Goal: Use online tool/utility: Utilize a website feature to perform a specific function

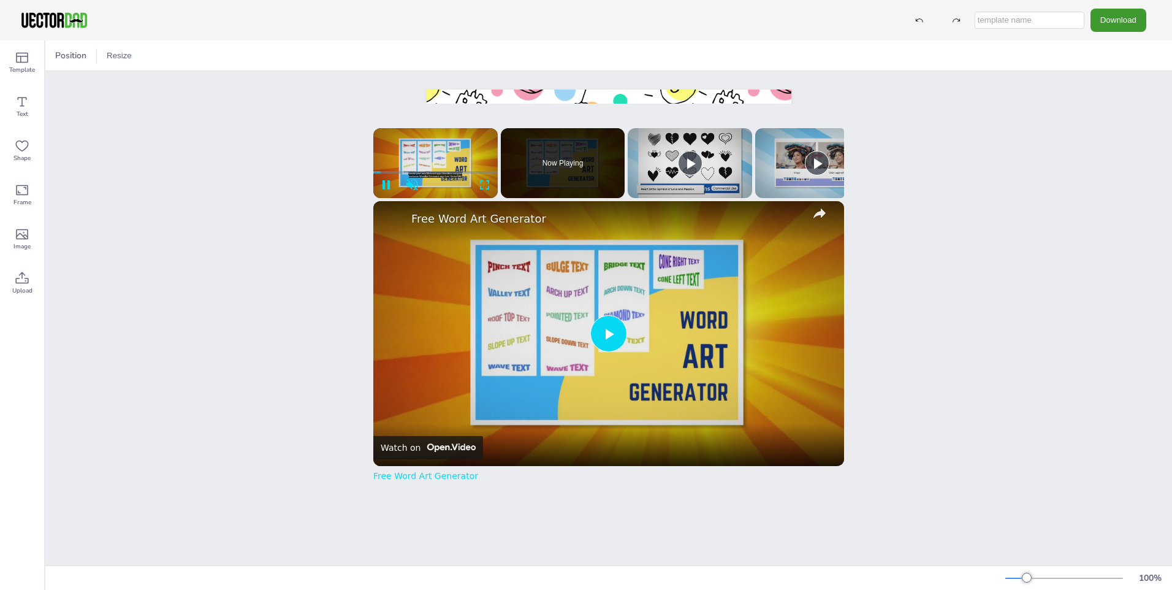
click at [609, 333] on span "Video Player" at bounding box center [609, 333] width 0 height 0
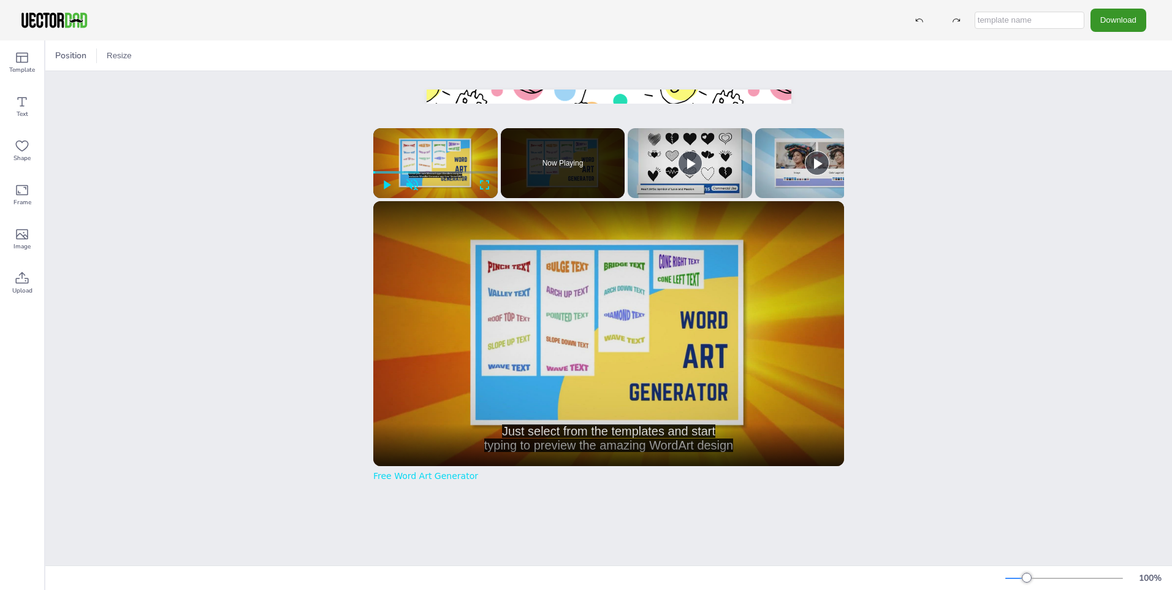
click at [1108, 15] on button "Download" at bounding box center [1118, 20] width 56 height 23
click at [989, 18] on input "text" at bounding box center [1029, 20] width 110 height 17
type input "giyas"
click at [1103, 28] on button "Download" at bounding box center [1118, 20] width 56 height 23
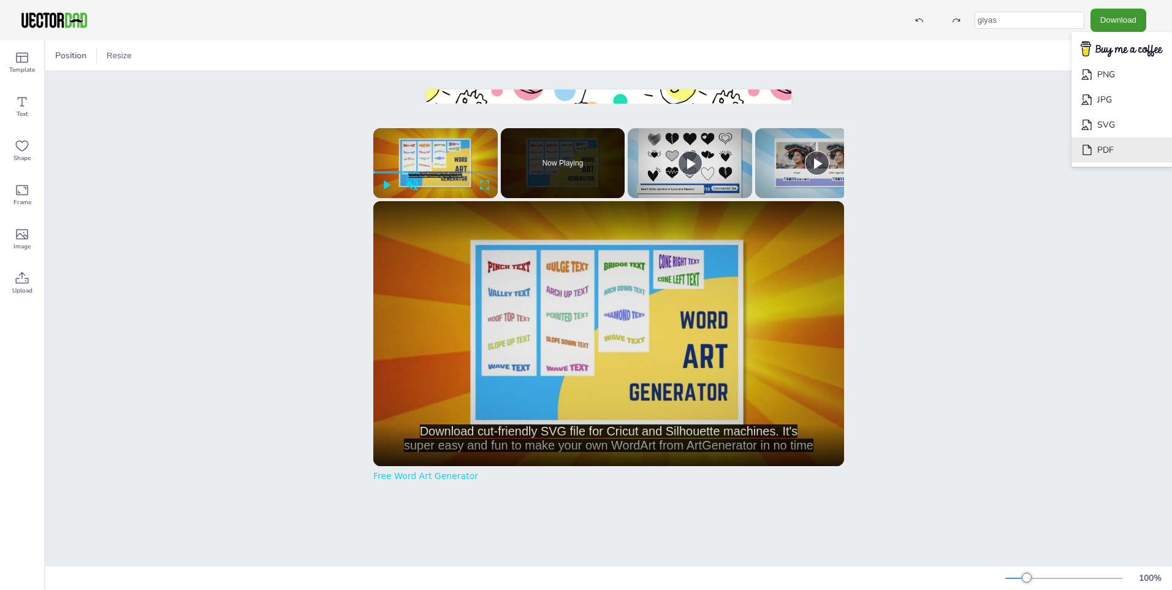
click at [1107, 140] on li "PDF" at bounding box center [1121, 149] width 101 height 25
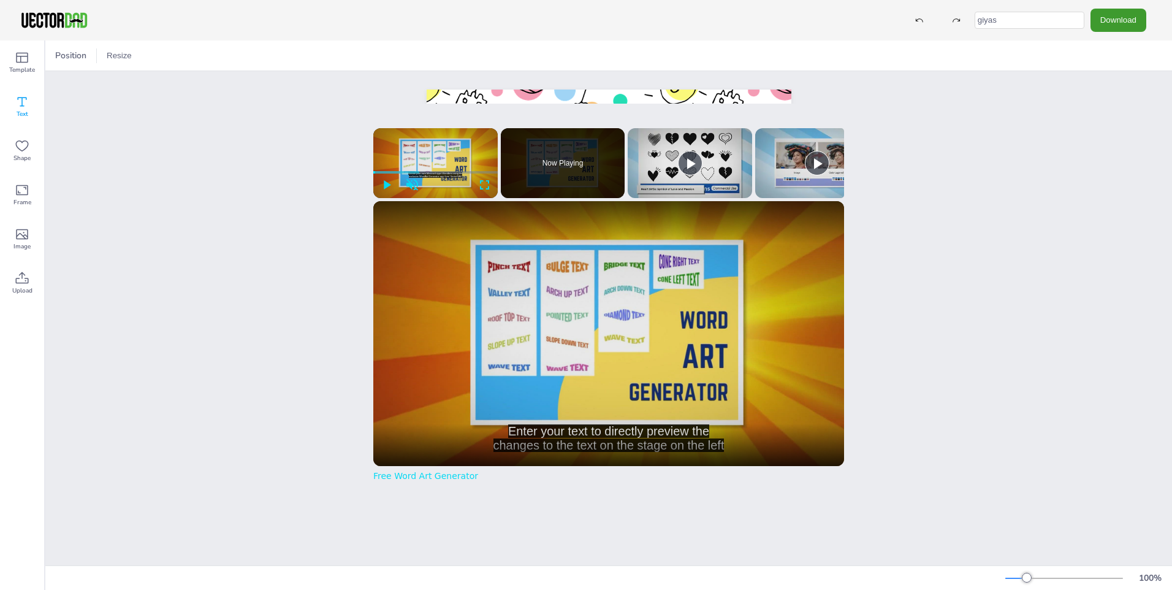
click at [25, 112] on span "Text" at bounding box center [23, 114] width 12 height 10
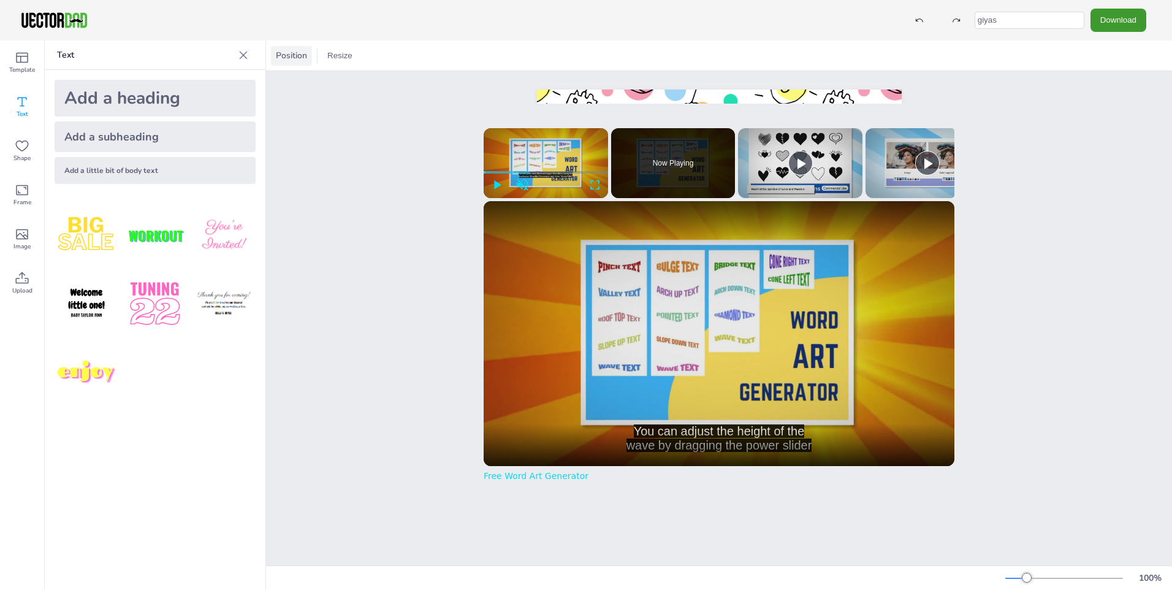
click at [287, 57] on span "Position" at bounding box center [291, 56] width 36 height 12
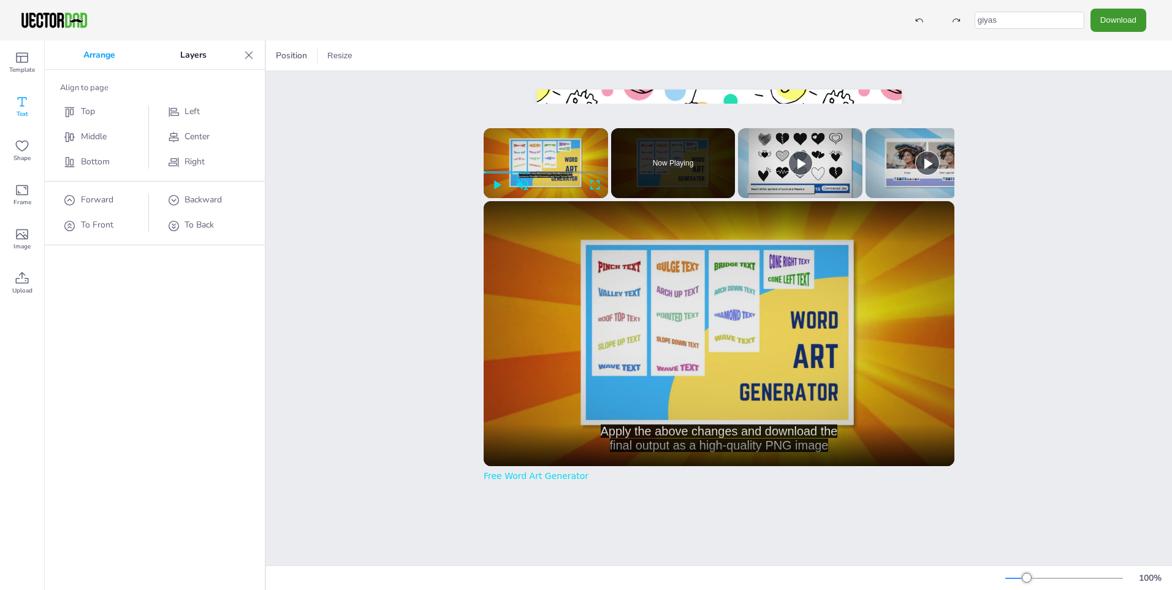
click at [248, 55] on icon at bounding box center [249, 55] width 8 height 8
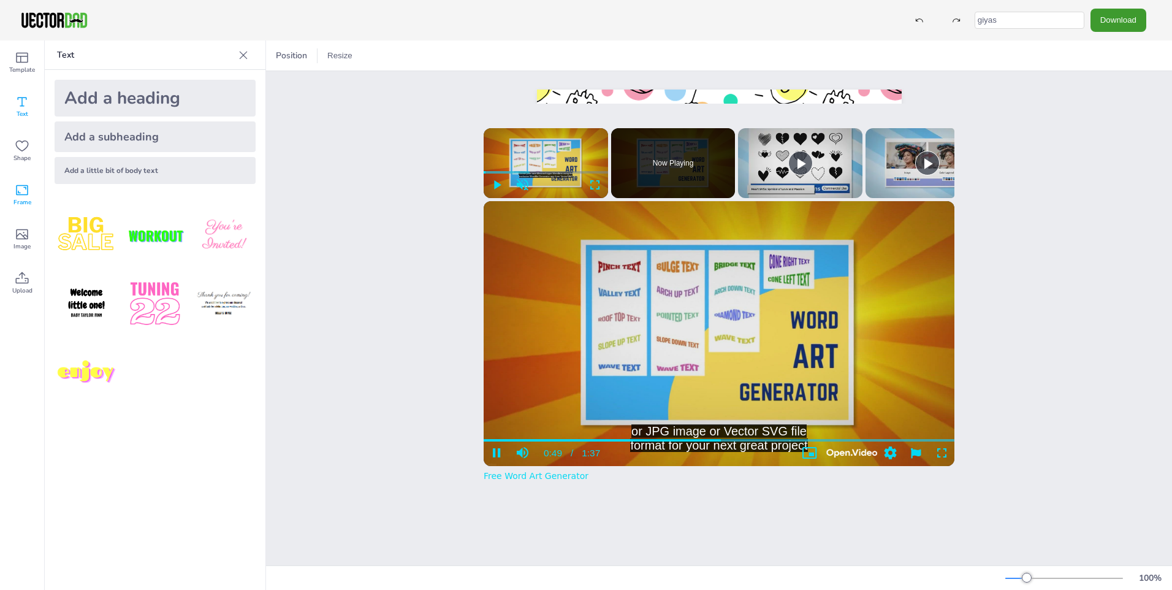
click at [12, 202] on div "Frame" at bounding box center [22, 195] width 44 height 44
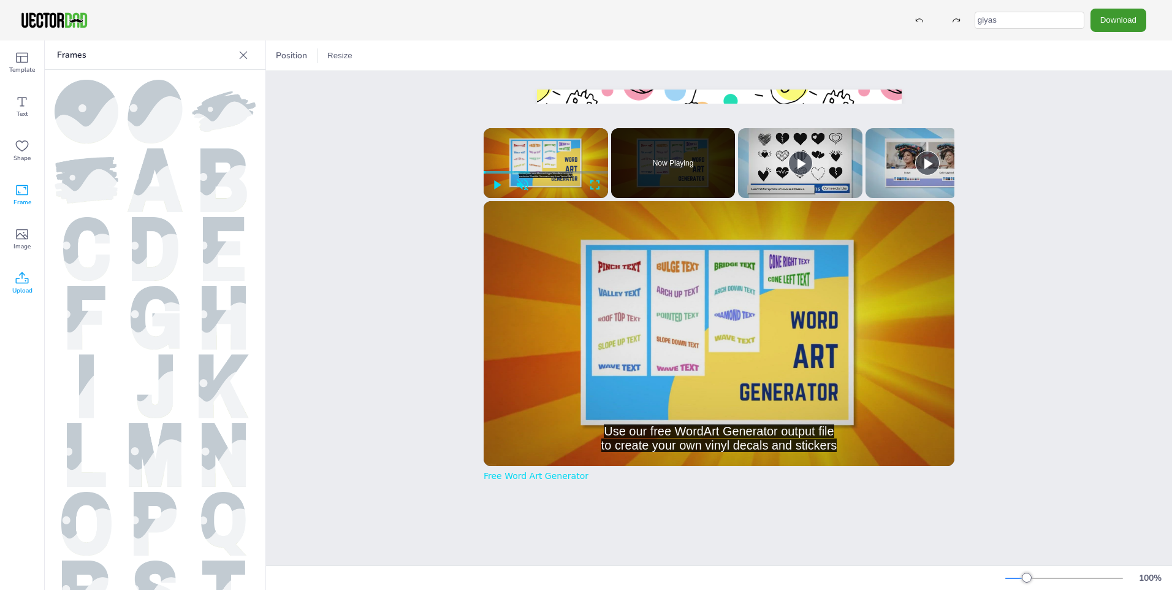
click at [23, 278] on icon at bounding box center [22, 278] width 15 height 15
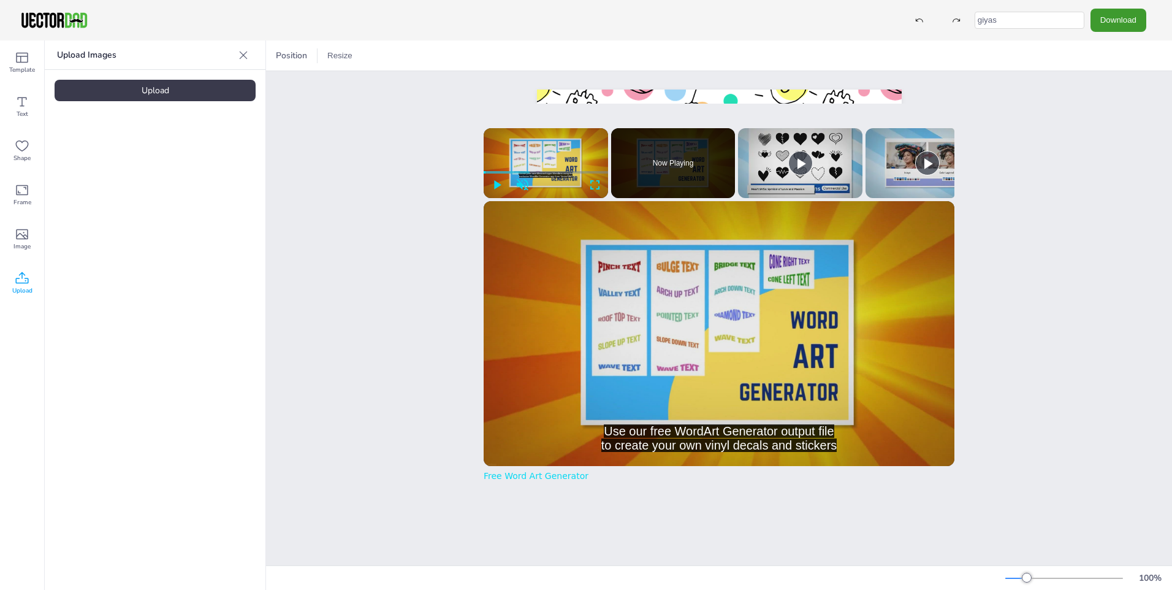
click at [243, 55] on icon at bounding box center [244, 55] width 8 height 8
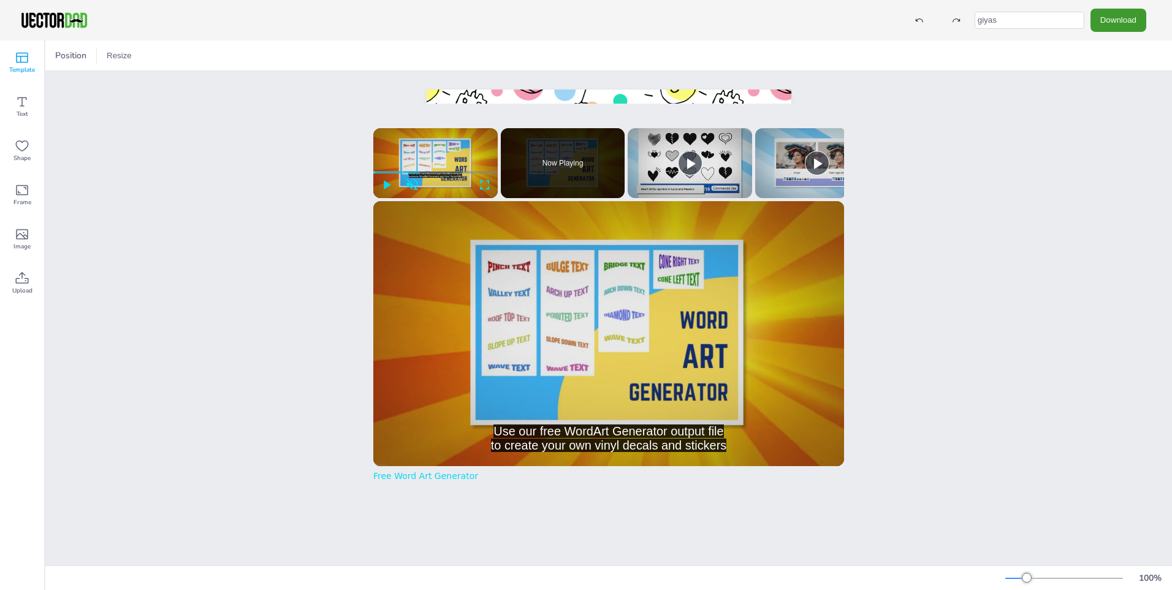
click at [30, 64] on div "Template" at bounding box center [22, 62] width 44 height 44
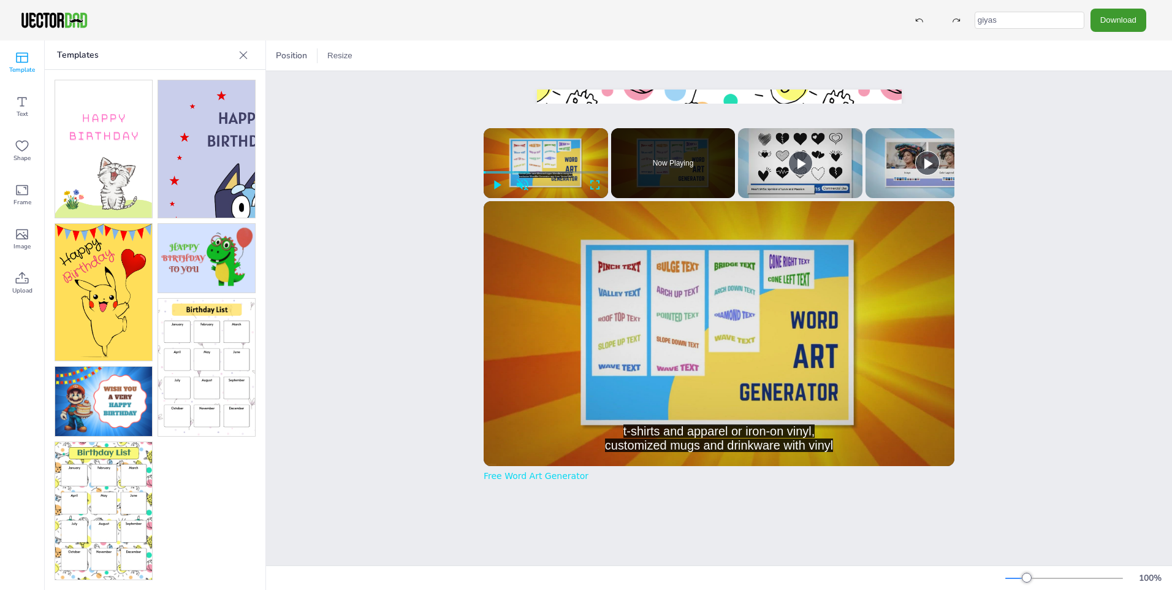
click at [120, 451] on img at bounding box center [103, 510] width 97 height 137
click at [96, 477] on img at bounding box center [103, 510] width 97 height 137
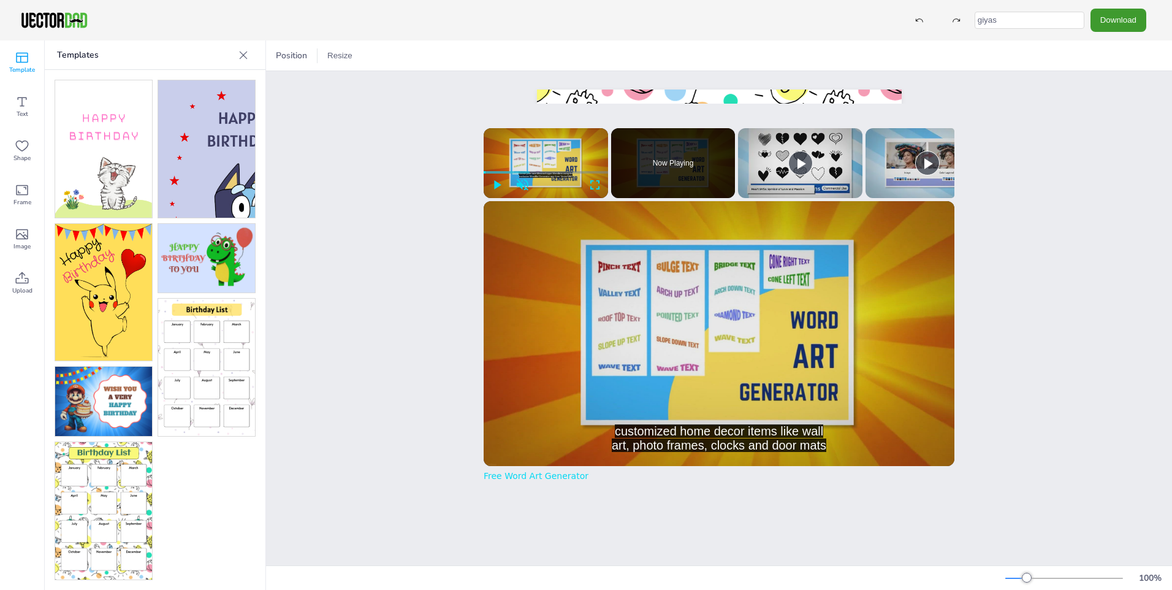
click at [96, 477] on img at bounding box center [103, 510] width 97 height 137
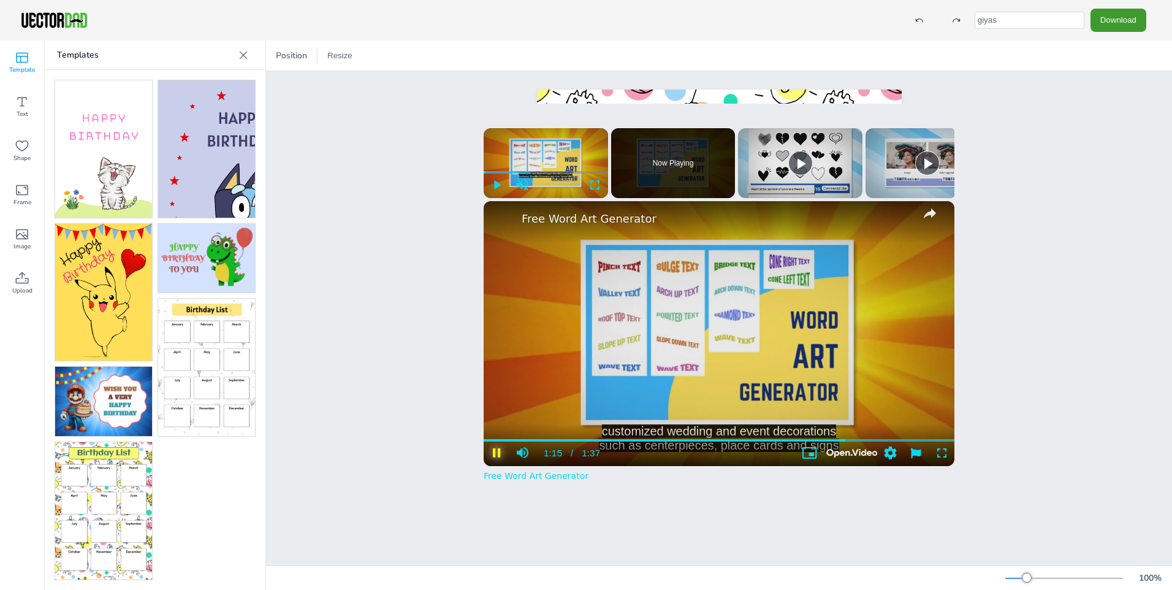
click at [489, 454] on span "Video Player" at bounding box center [497, 453] width 26 height 12
click at [186, 398] on img at bounding box center [206, 366] width 97 height 137
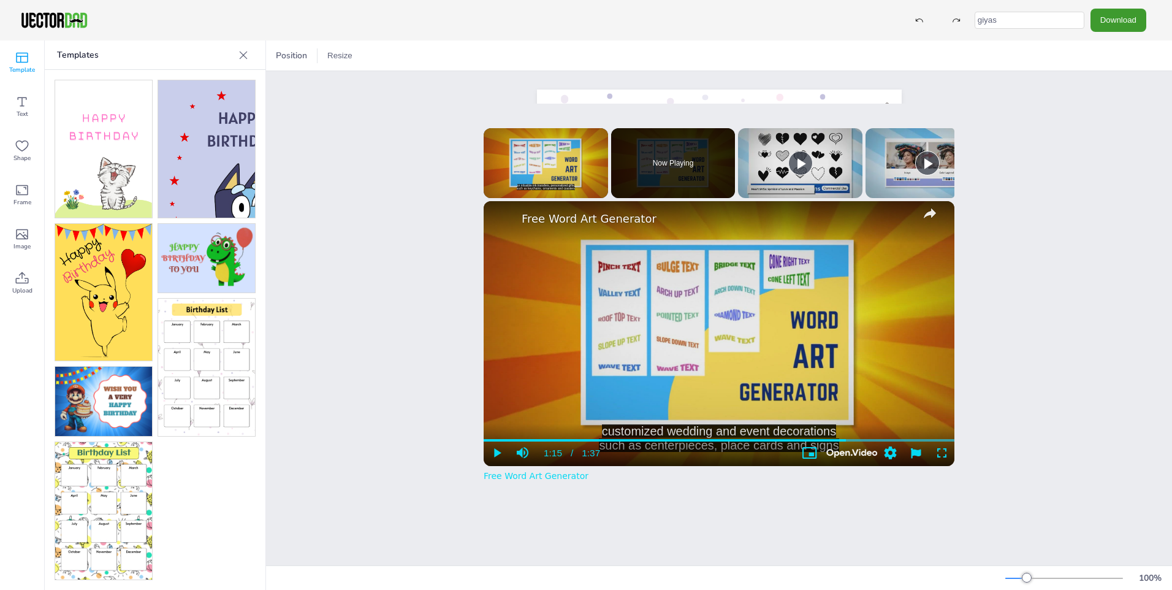
drag, startPoint x: 182, startPoint y: 294, endPoint x: 197, endPoint y: 316, distance: 26.5
click at [197, 316] on div at bounding box center [207, 330] width 98 height 500
click at [197, 316] on img at bounding box center [206, 366] width 97 height 137
